Goal: Task Accomplishment & Management: Manage account settings

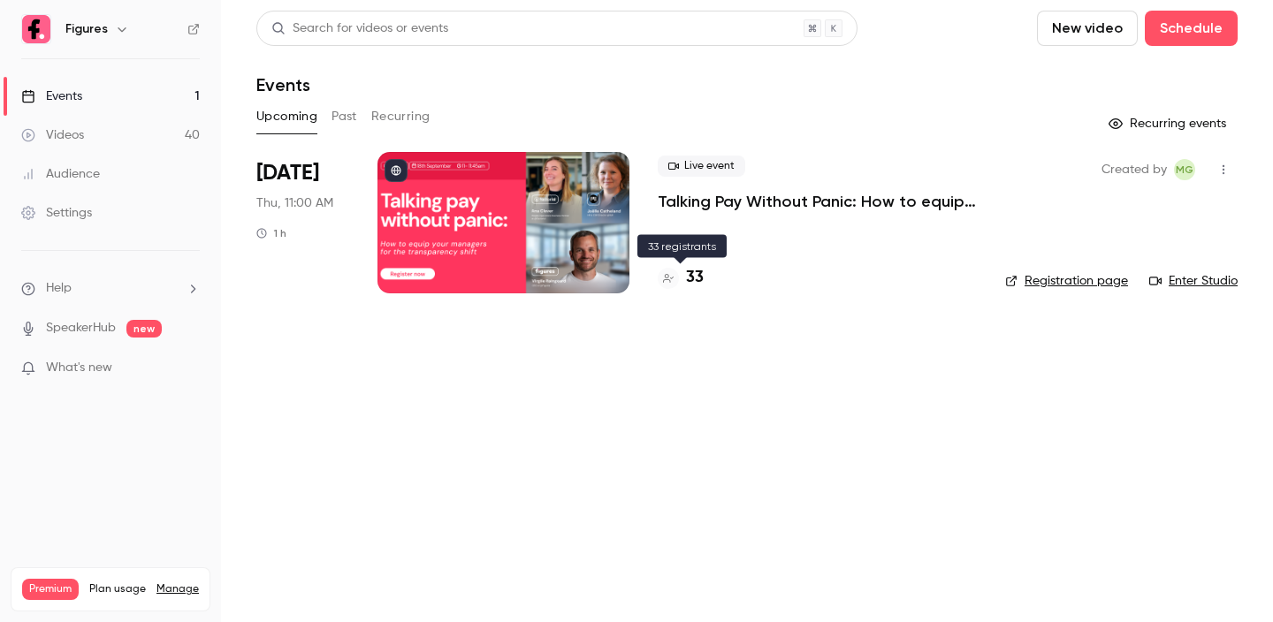
click at [692, 279] on h4 "33" at bounding box center [695, 278] width 18 height 24
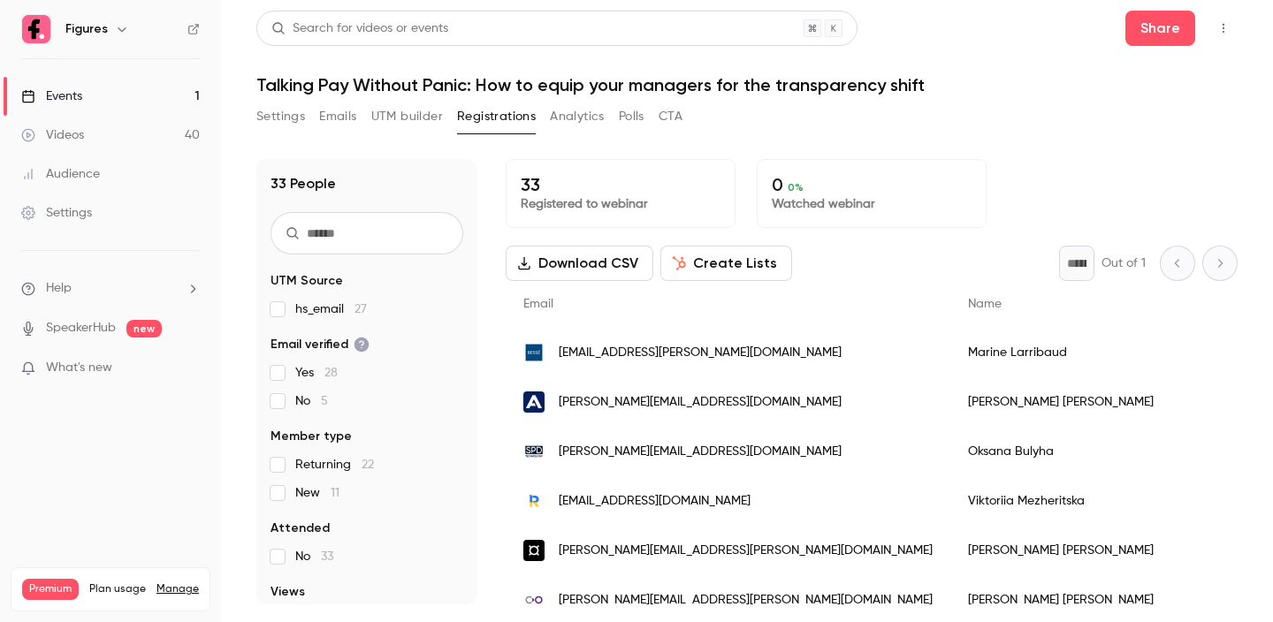
click at [79, 211] on div "Settings" at bounding box center [56, 213] width 71 height 18
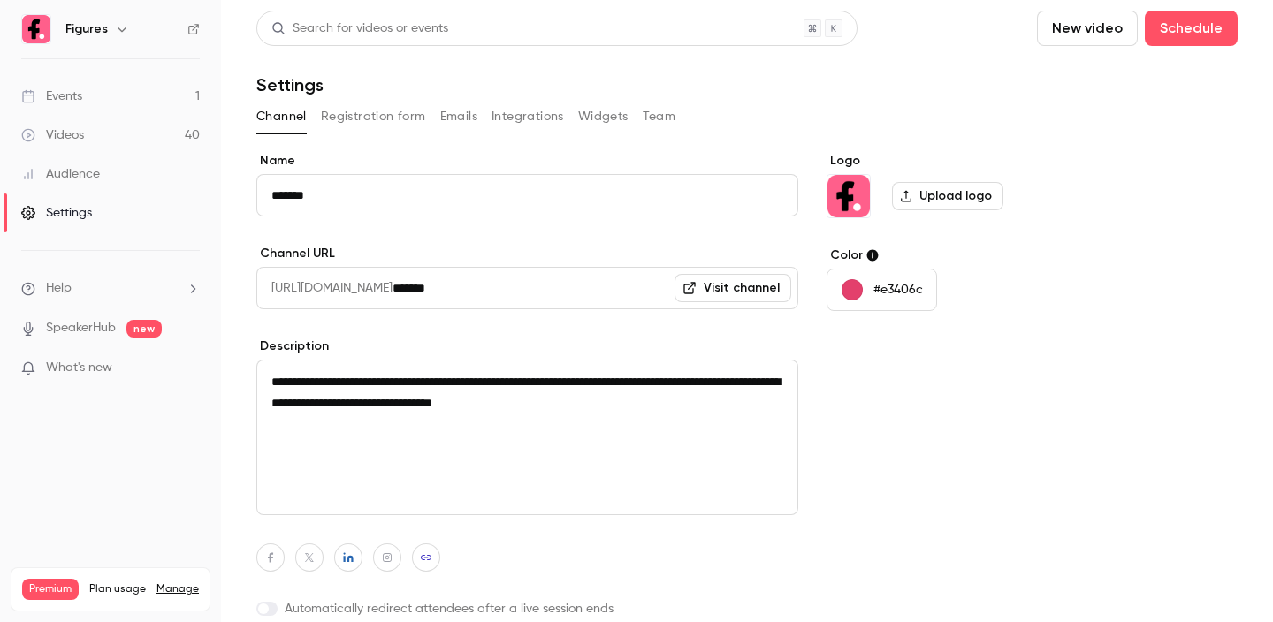
click at [658, 119] on button "Team" at bounding box center [660, 117] width 34 height 28
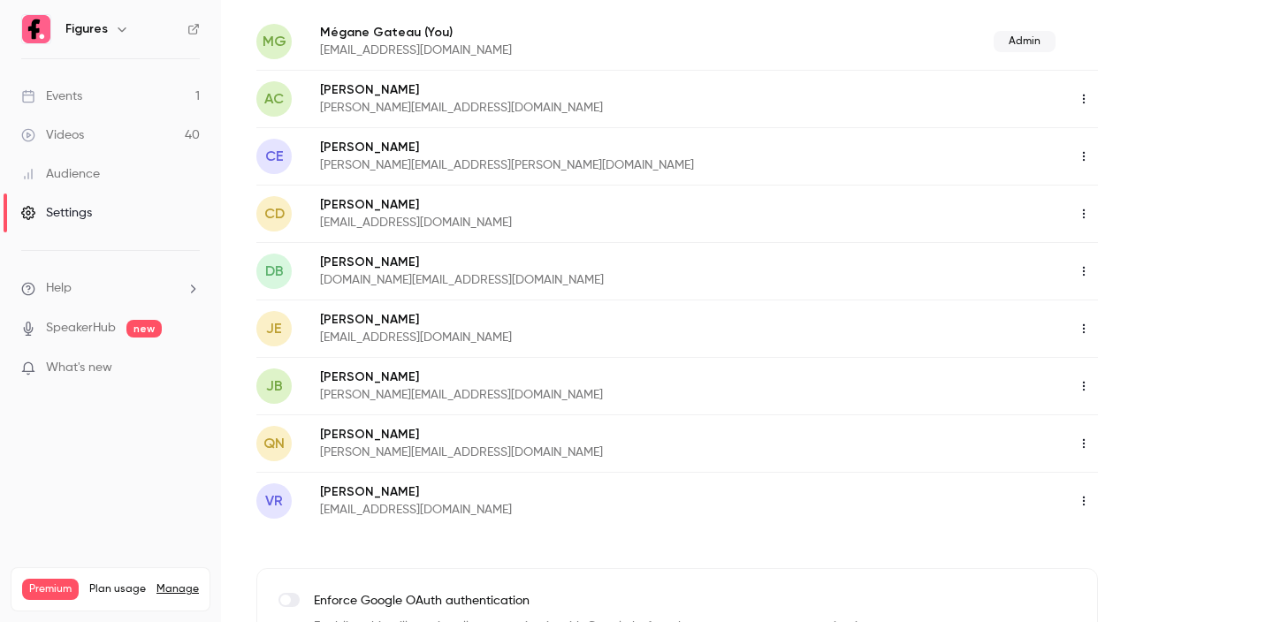
scroll to position [216, 0]
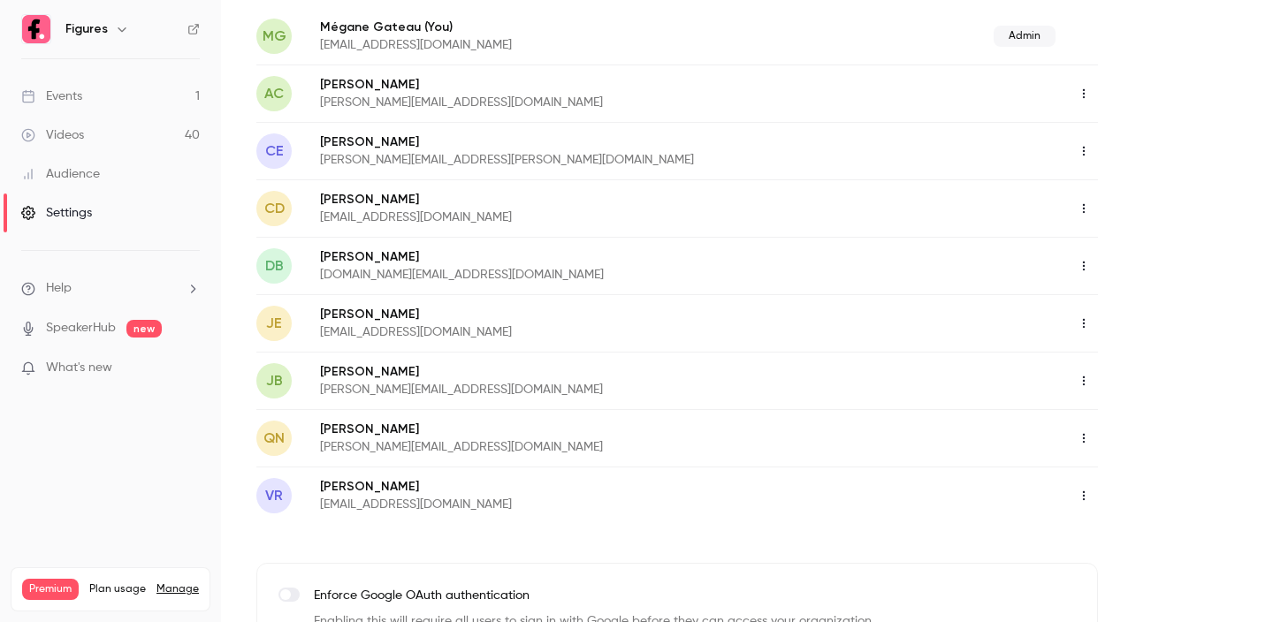
click at [1081, 384] on icon "button" at bounding box center [1083, 381] width 14 height 12
click at [1175, 301] on div at bounding box center [636, 311] width 1273 height 622
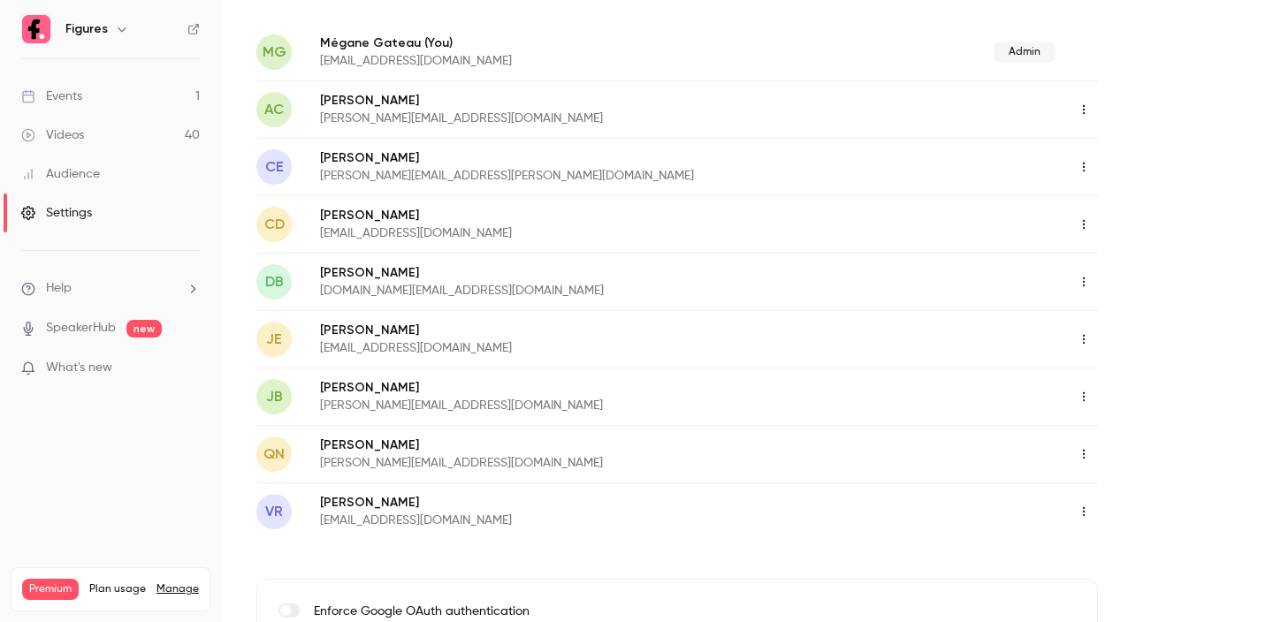
scroll to position [202, 0]
click at [1085, 111] on icon "button" at bounding box center [1083, 108] width 14 height 12
click at [1164, 103] on div at bounding box center [636, 311] width 1273 height 622
